Goal: Check status: Check status

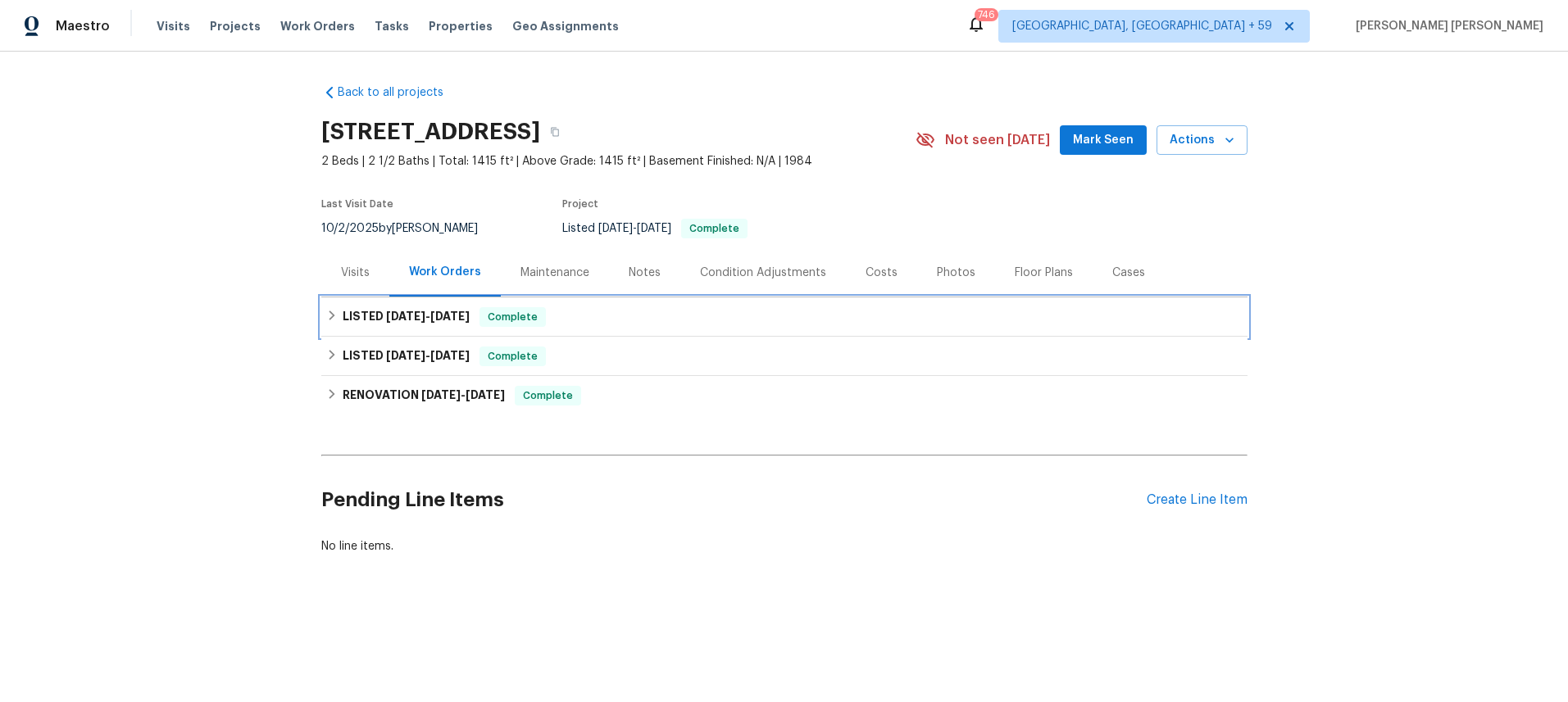
click at [345, 317] on h6 "LISTED [DATE] - [DATE]" at bounding box center [406, 316] width 127 height 20
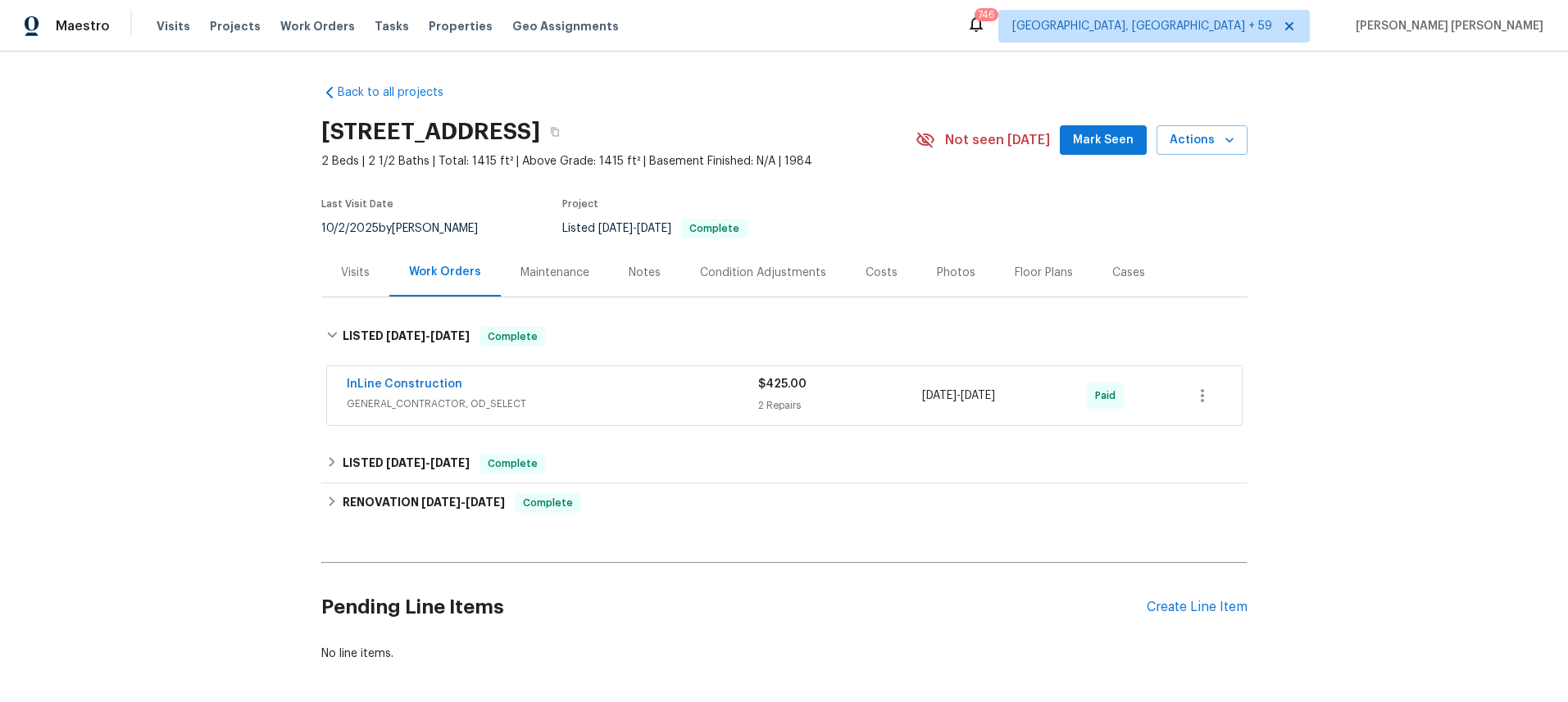
click at [612, 393] on div "InLine Construction" at bounding box center [552, 386] width 411 height 20
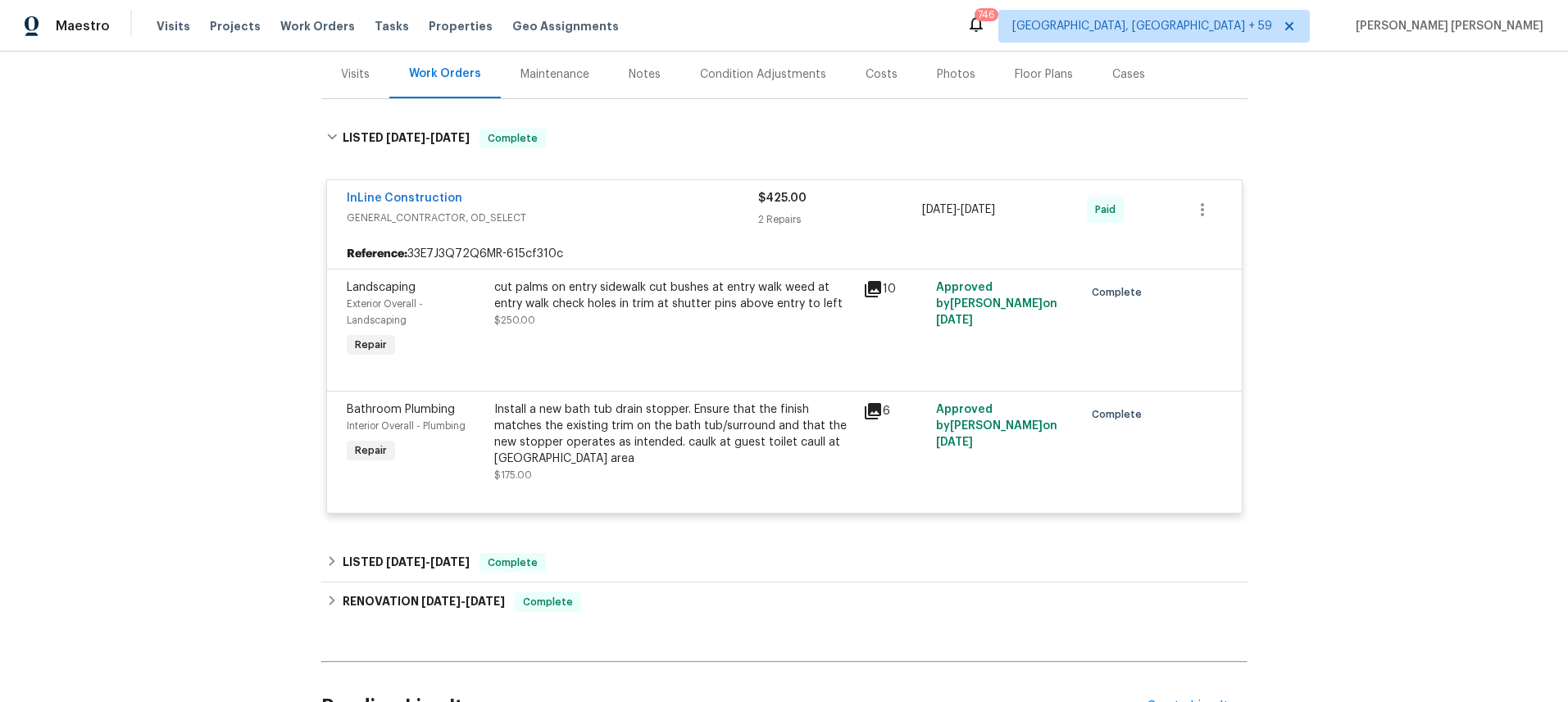
scroll to position [228, 0]
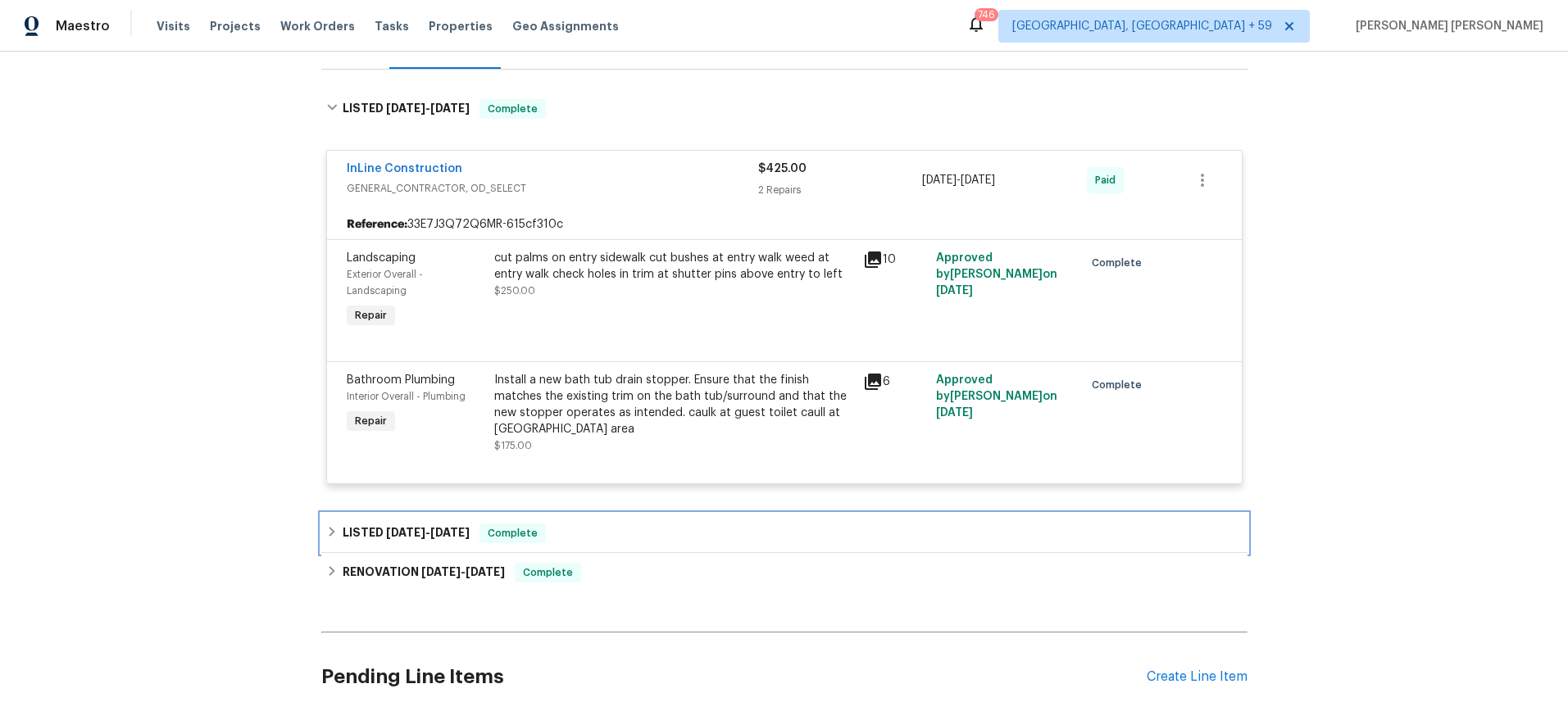
click at [676, 527] on div "LISTED [DATE] - [DATE] Complete" at bounding box center [784, 533] width 916 height 20
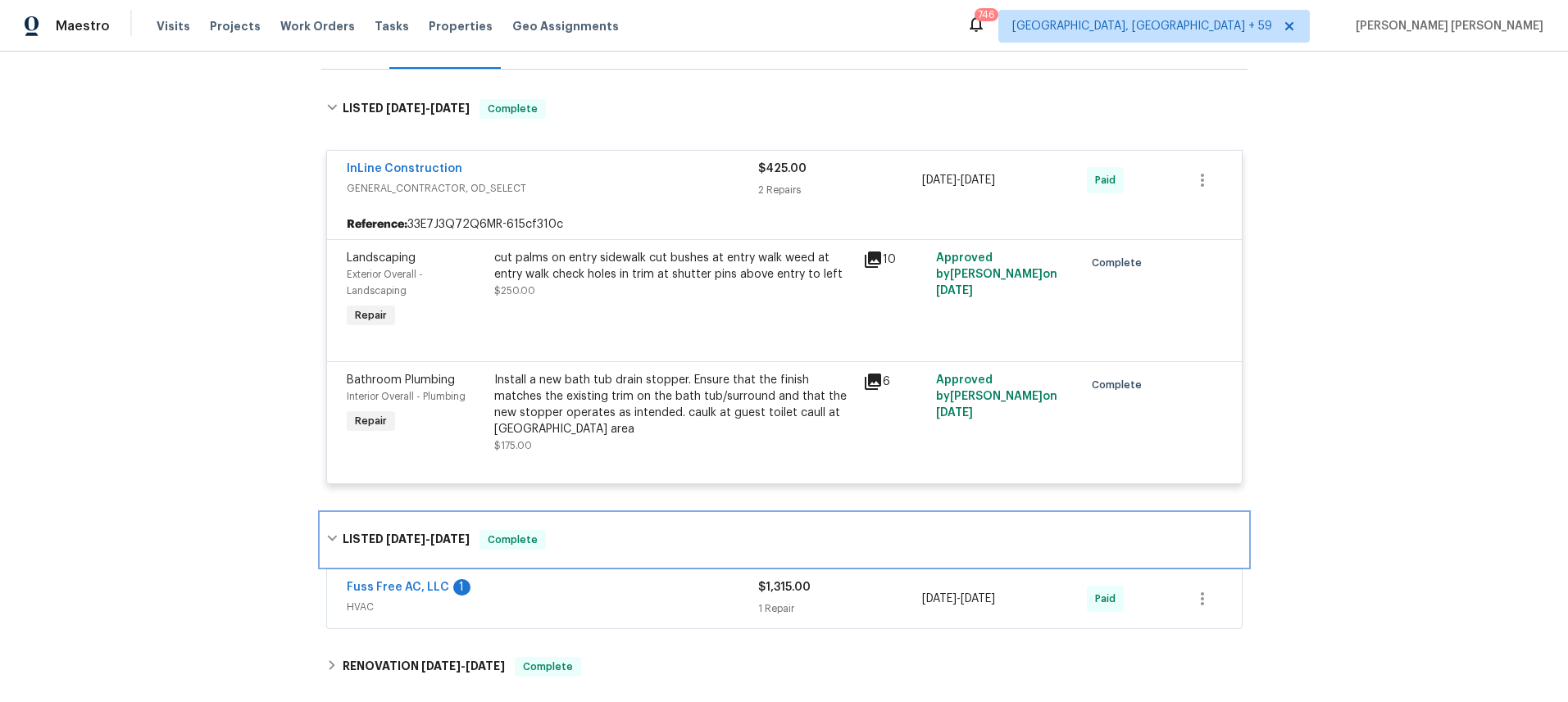
scroll to position [349, 0]
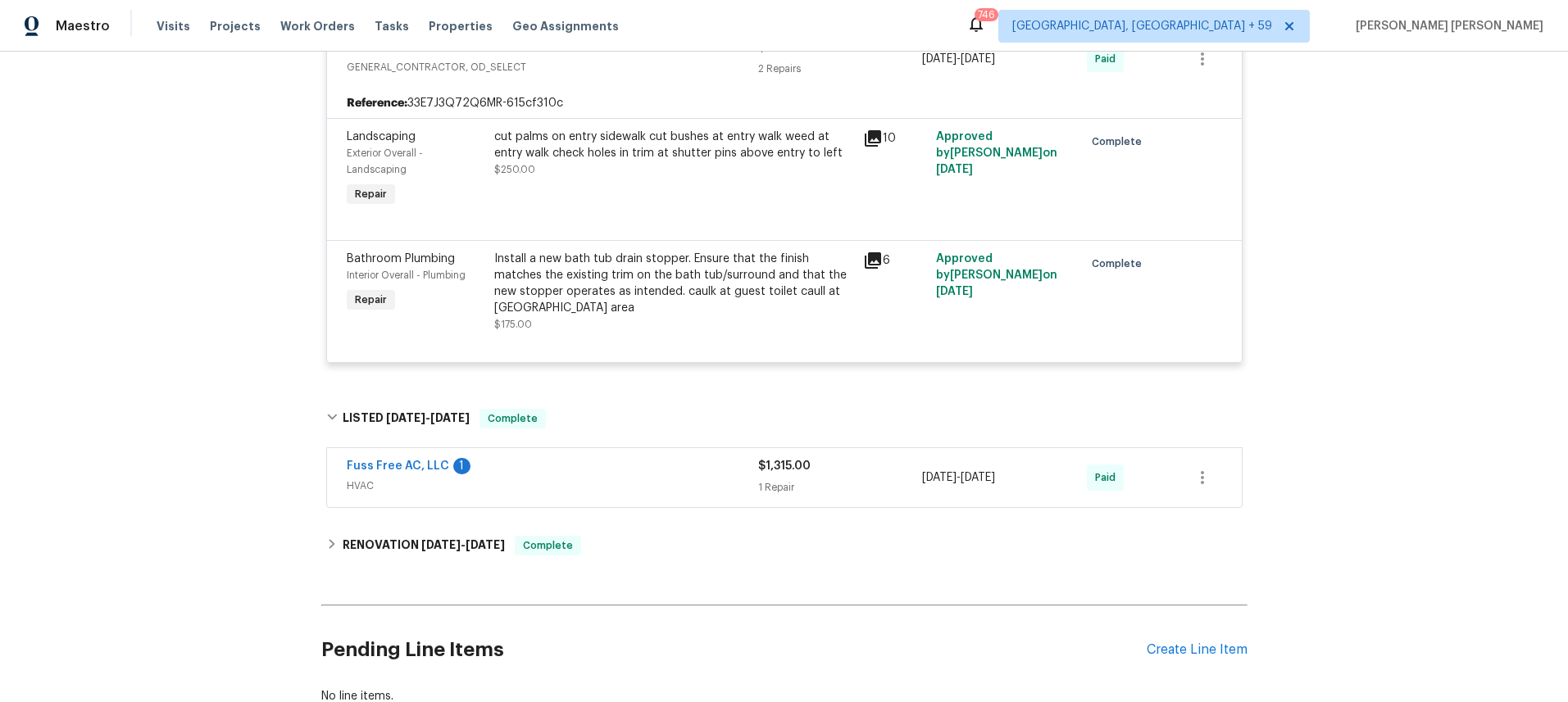
click at [857, 487] on div "1 Repair" at bounding box center [840, 487] width 165 height 16
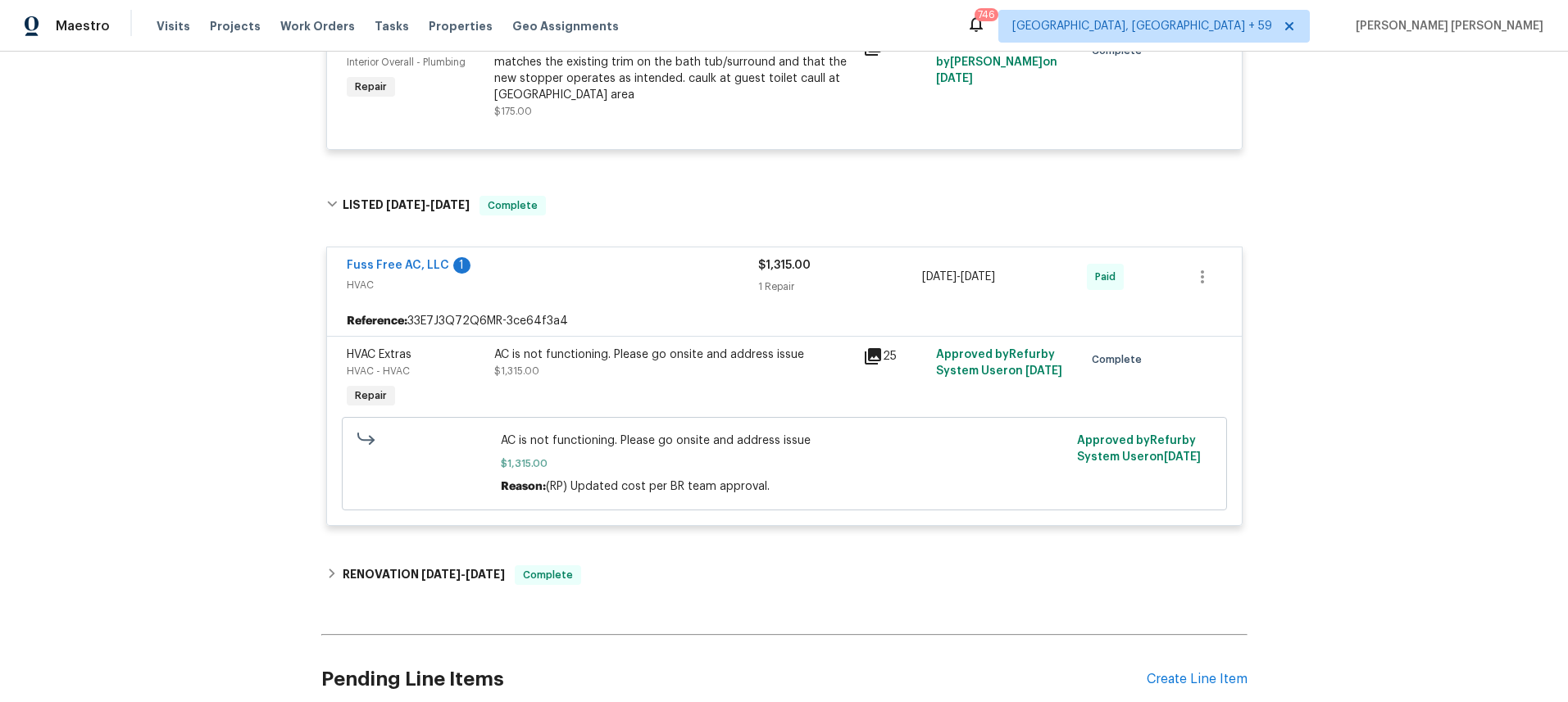
scroll to position [572, 0]
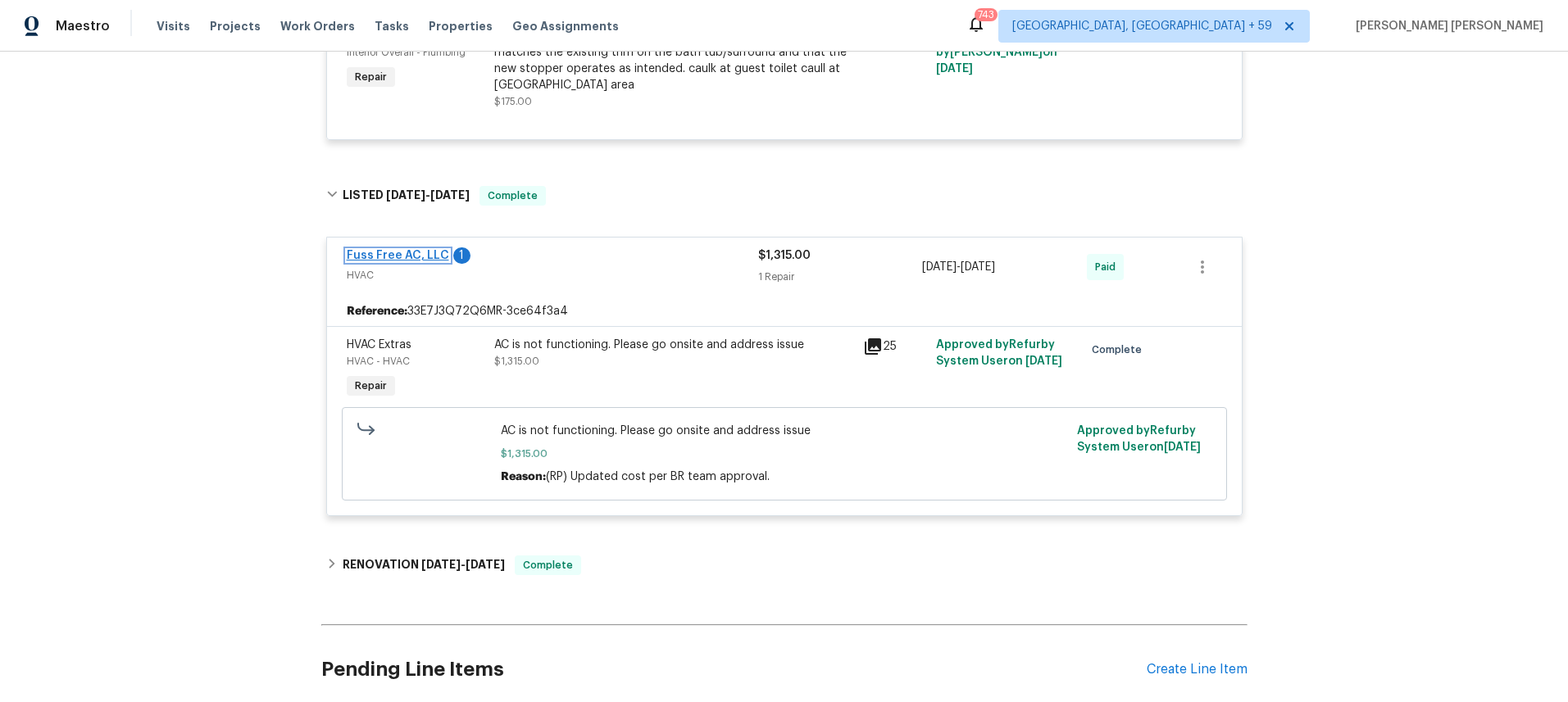
click at [398, 256] on link "Fuss Free AC, LLC" at bounding box center [398, 255] width 102 height 11
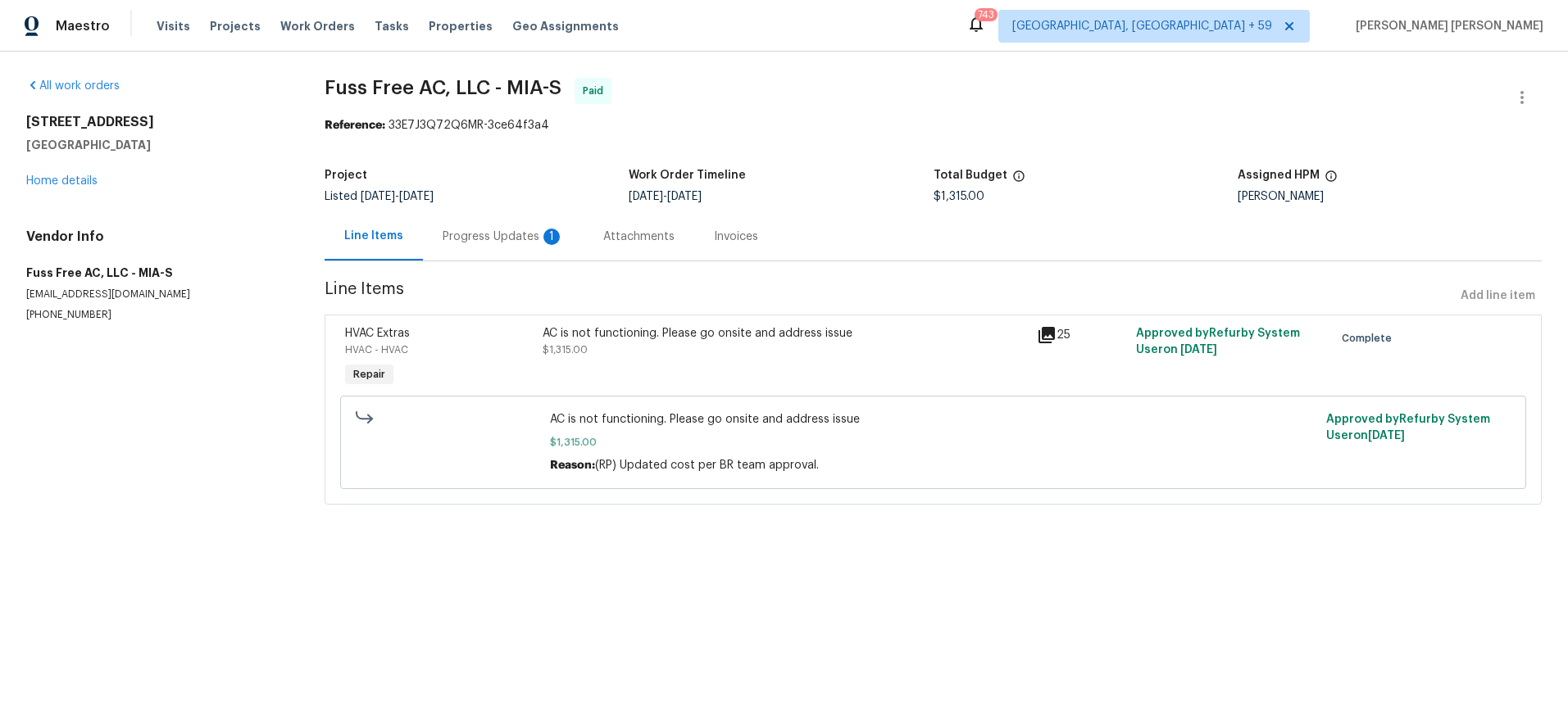
click at [477, 235] on div "Progress Updates 1" at bounding box center [503, 236] width 121 height 16
